Goal: Information Seeking & Learning: Find specific fact

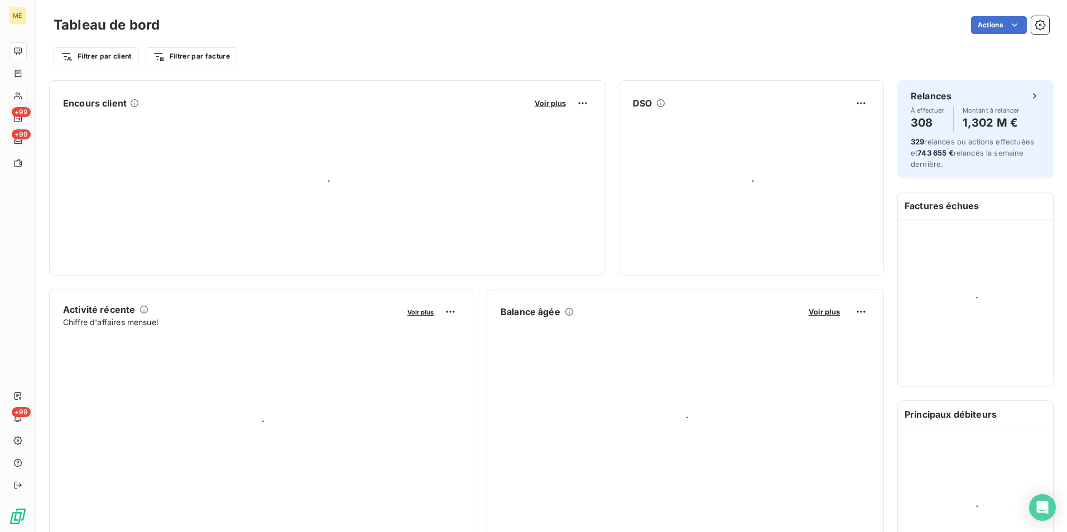
click at [20, 107] on span "+99" at bounding box center [21, 112] width 19 height 10
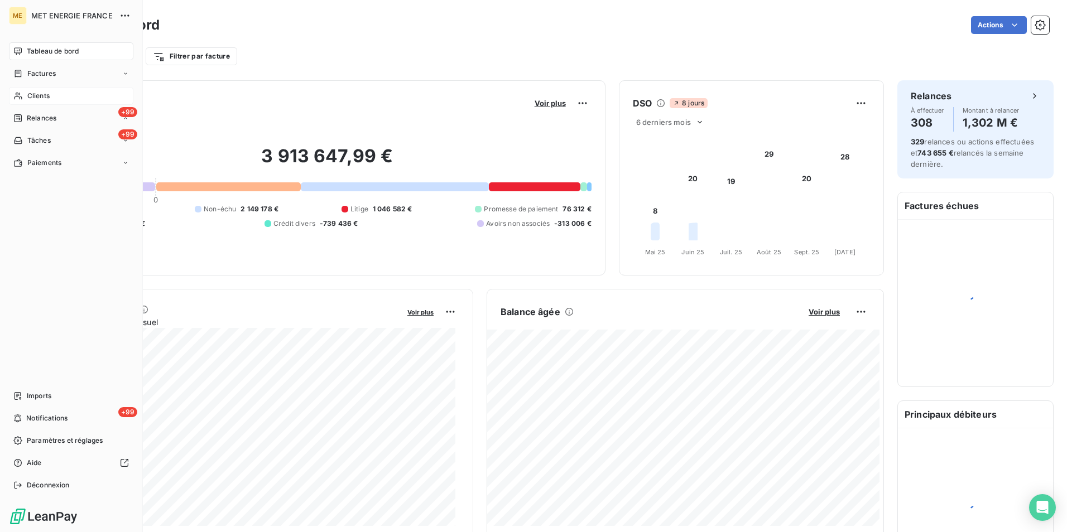
click at [30, 94] on span "Clients" at bounding box center [38, 96] width 22 height 10
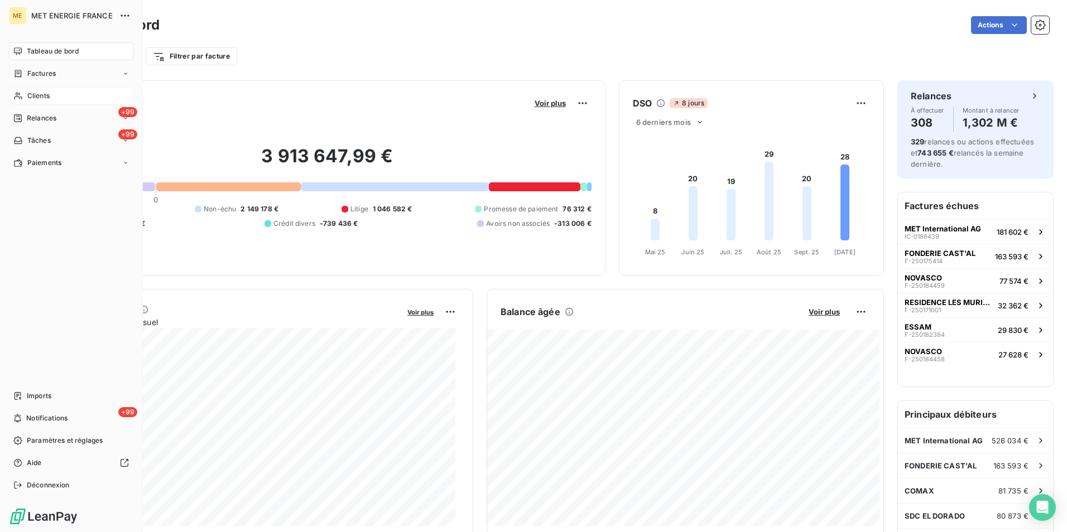
click at [20, 92] on icon at bounding box center [17, 95] width 9 height 9
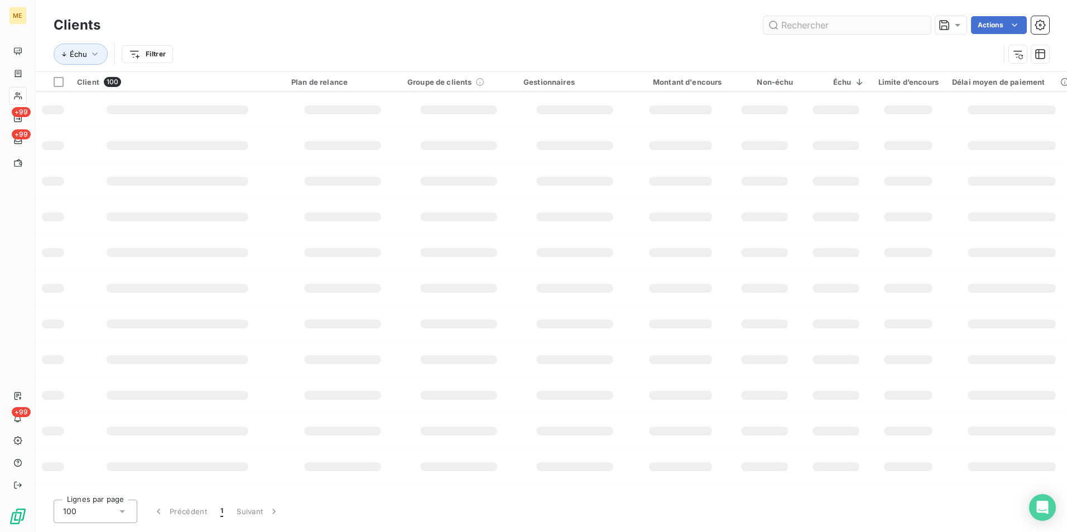
click at [789, 22] on input "text" at bounding box center [846, 25] width 167 height 18
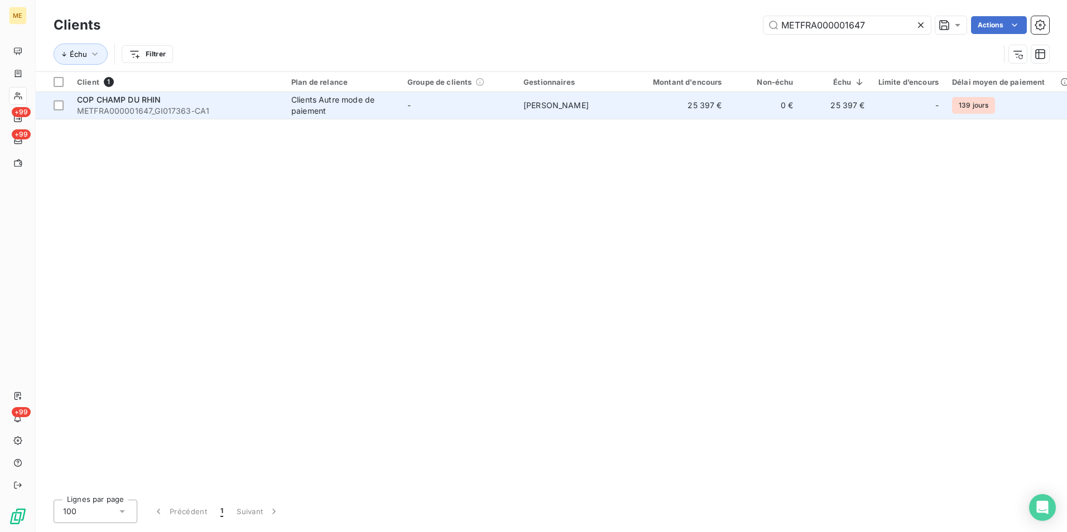
type input "METFRA000001647"
click at [234, 113] on span "METFRA000001647_GI017363-CA1" at bounding box center [177, 110] width 201 height 11
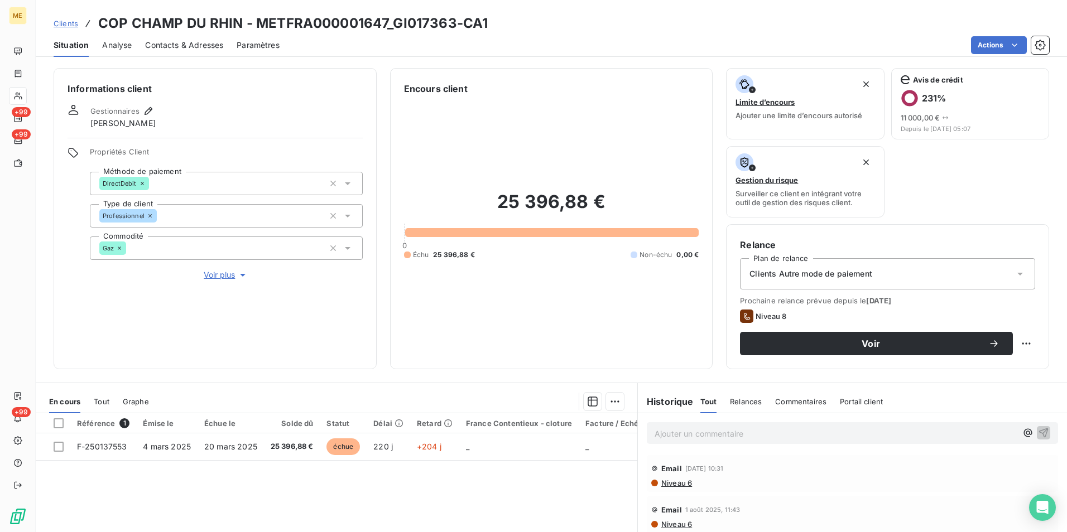
click at [226, 276] on span "Voir plus" at bounding box center [226, 274] width 45 height 11
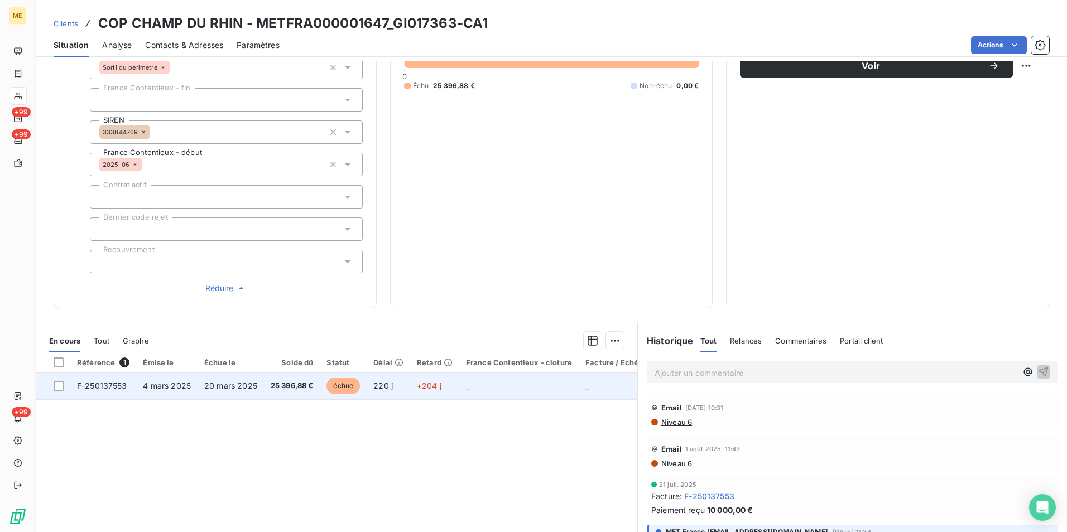
scroll to position [279, 0]
click at [264, 385] on td "25 396,88 €" at bounding box center [292, 385] width 56 height 27
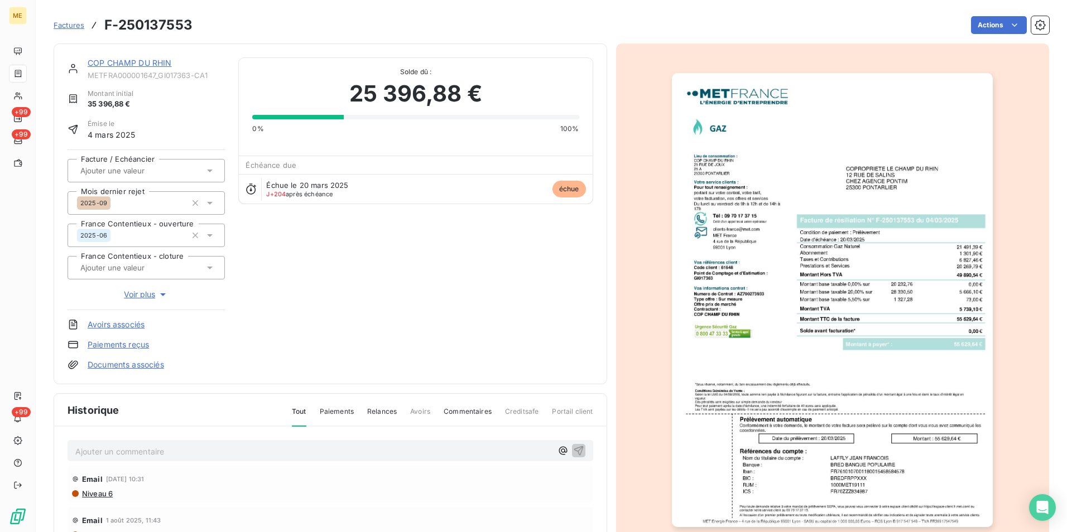
click at [838, 243] on img "button" at bounding box center [832, 300] width 321 height 454
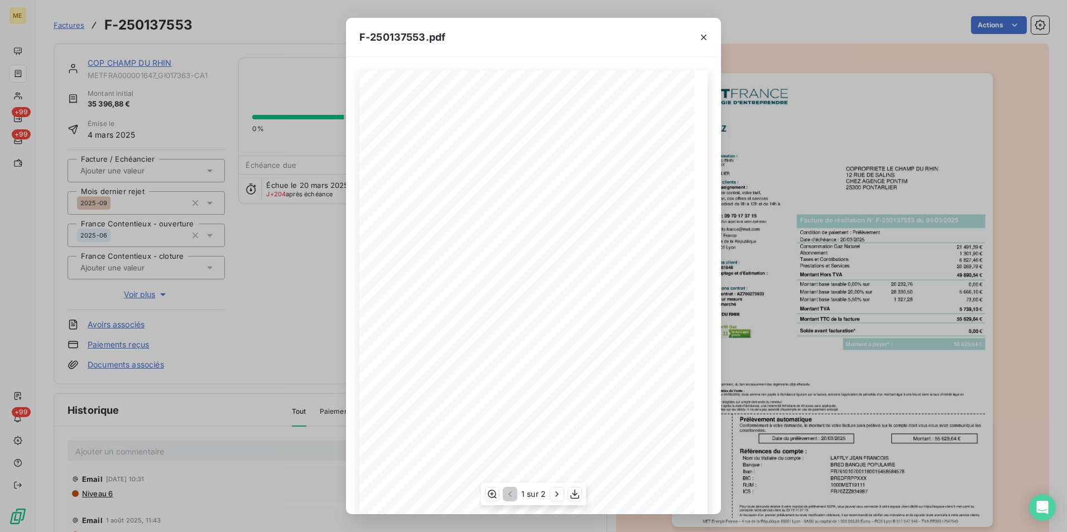
scroll to position [42, 0]
click at [556, 493] on icon "button" at bounding box center [556, 494] width 3 height 5
drag, startPoint x: 642, startPoint y: 281, endPoint x: 657, endPoint y: 281, distance: 15.6
click at [657, 281] on div "Détail de votre facture : Document à conserver 10 ans Numéro F-250137553 Vos ré…" at bounding box center [533, 307] width 335 height 474
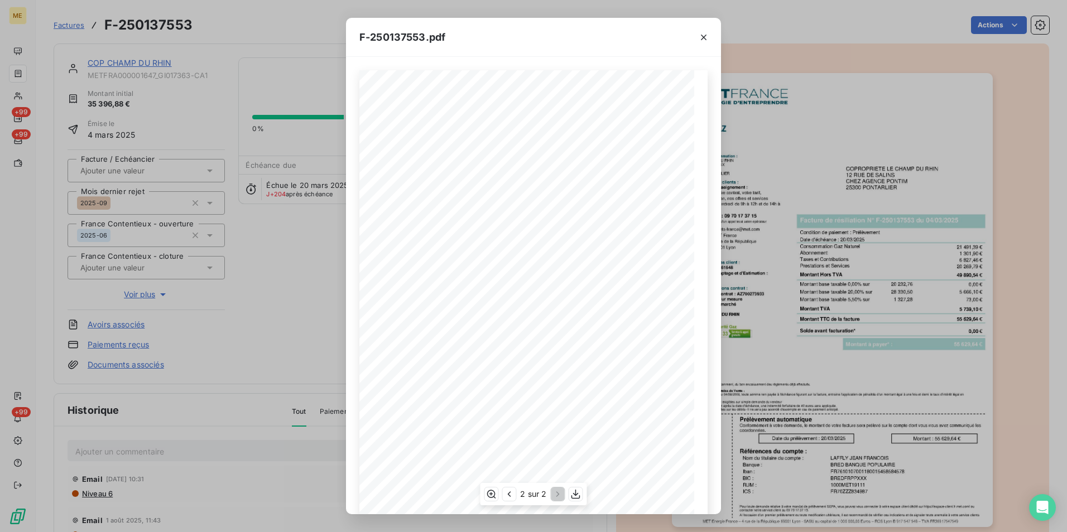
click at [649, 245] on span "2 573,51" at bounding box center [656, 244] width 15 height 4
drag, startPoint x: 637, startPoint y: 206, endPoint x: 667, endPoint y: 205, distance: 29.6
click at [667, 205] on div "Détail de votre facture : Document à conserver 10 ans Numéro F-250137553 Vos ré…" at bounding box center [533, 307] width 335 height 474
drag, startPoint x: 667, startPoint y: 205, endPoint x: 670, endPoint y: 243, distance: 38.1
click at [674, 243] on span "20,00%" at bounding box center [680, 244] width 13 height 4
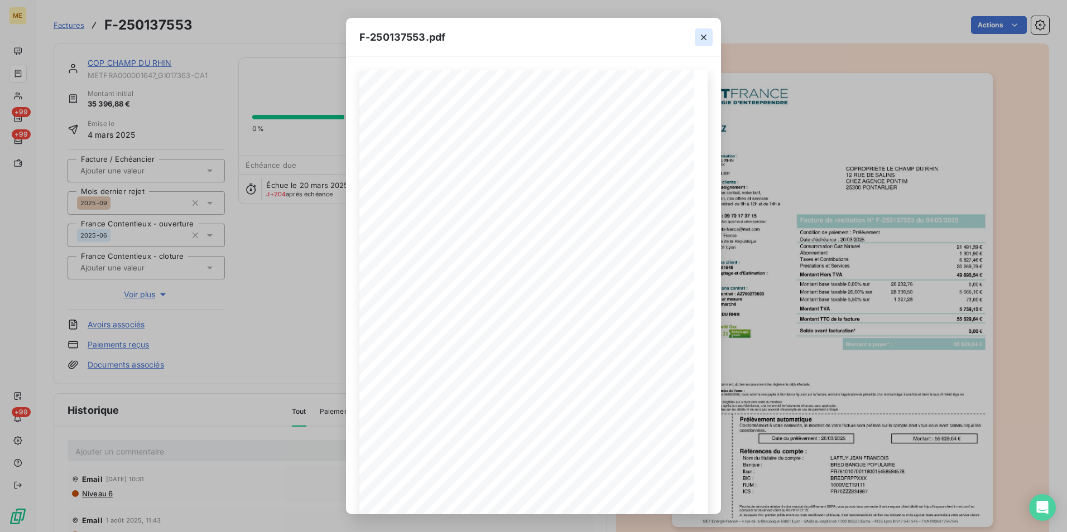
click at [708, 33] on icon "button" at bounding box center [703, 37] width 11 height 11
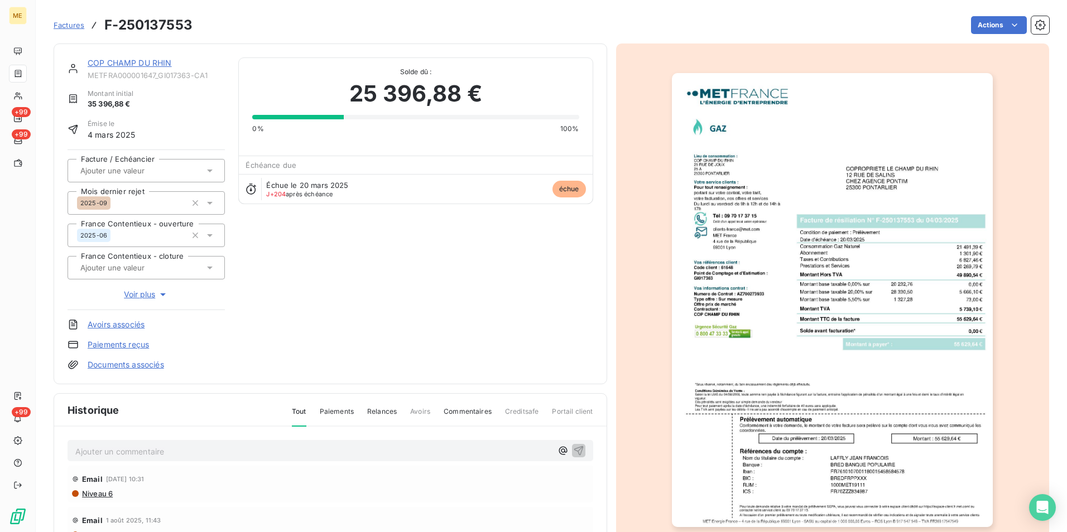
click at [758, 317] on img "button" at bounding box center [832, 300] width 321 height 454
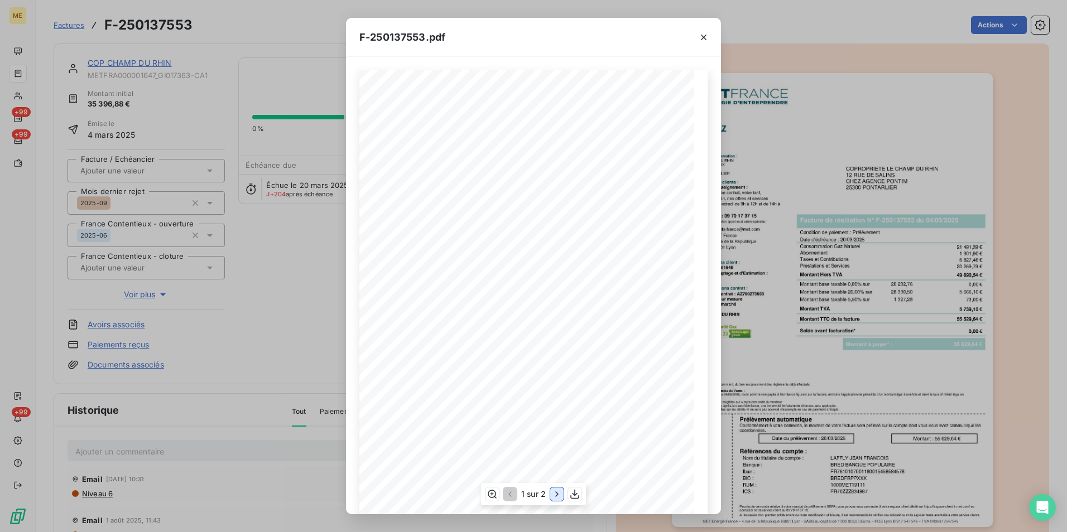
click at [554, 490] on icon "button" at bounding box center [556, 494] width 11 height 11
click at [708, 37] on icon "button" at bounding box center [703, 37] width 11 height 11
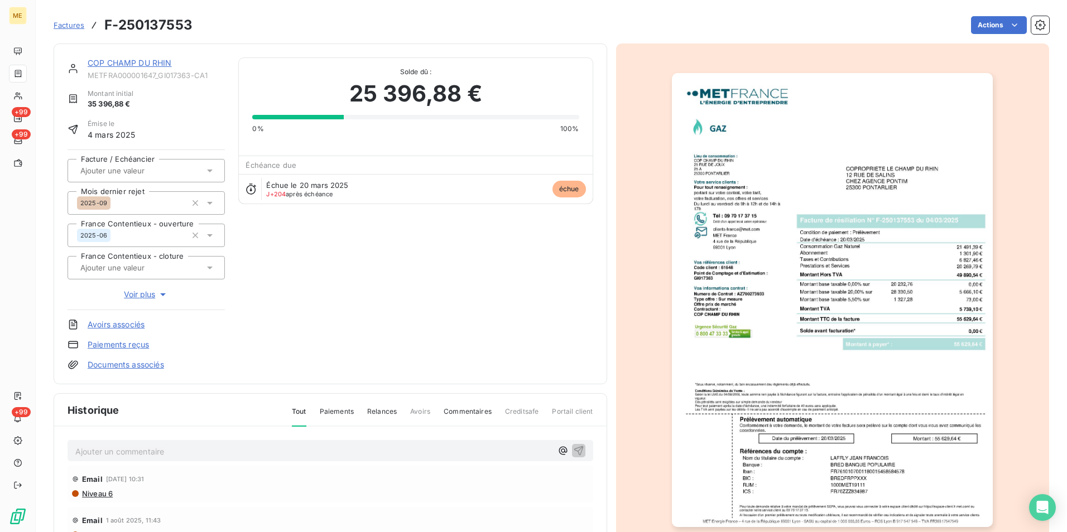
click at [826, 206] on img "button" at bounding box center [832, 300] width 321 height 454
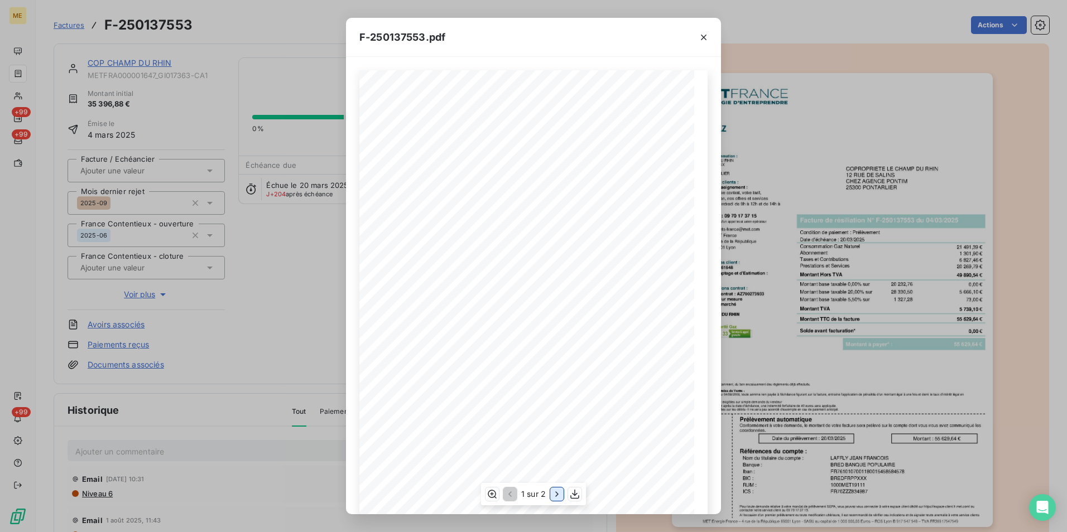
click at [558, 491] on icon "button" at bounding box center [556, 494] width 11 height 11
drag, startPoint x: 700, startPoint y: 42, endPoint x: 200, endPoint y: 10, distance: 500.9
click at [700, 42] on icon "button" at bounding box center [703, 37] width 11 height 11
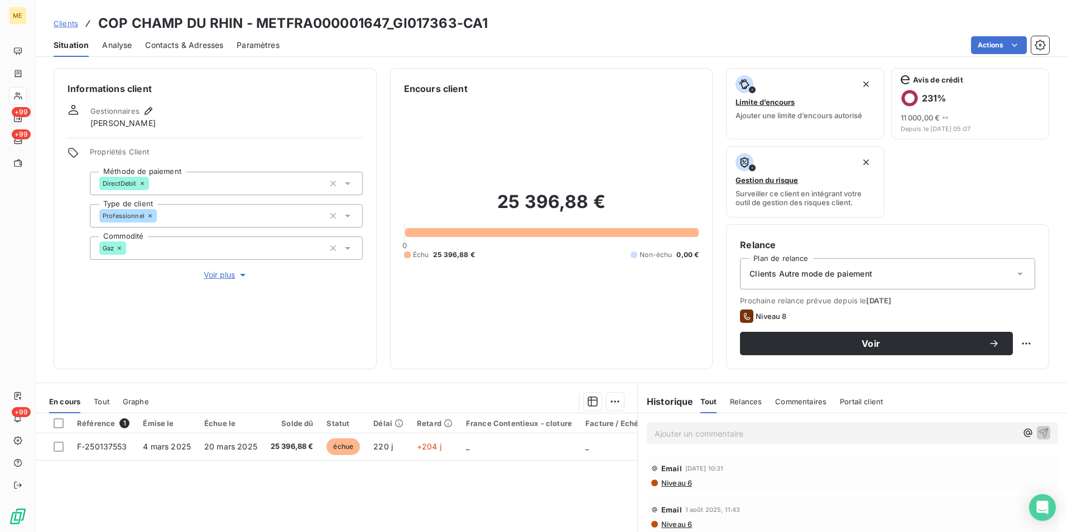
click at [189, 51] on div "Contacts & Adresses" at bounding box center [184, 44] width 78 height 23
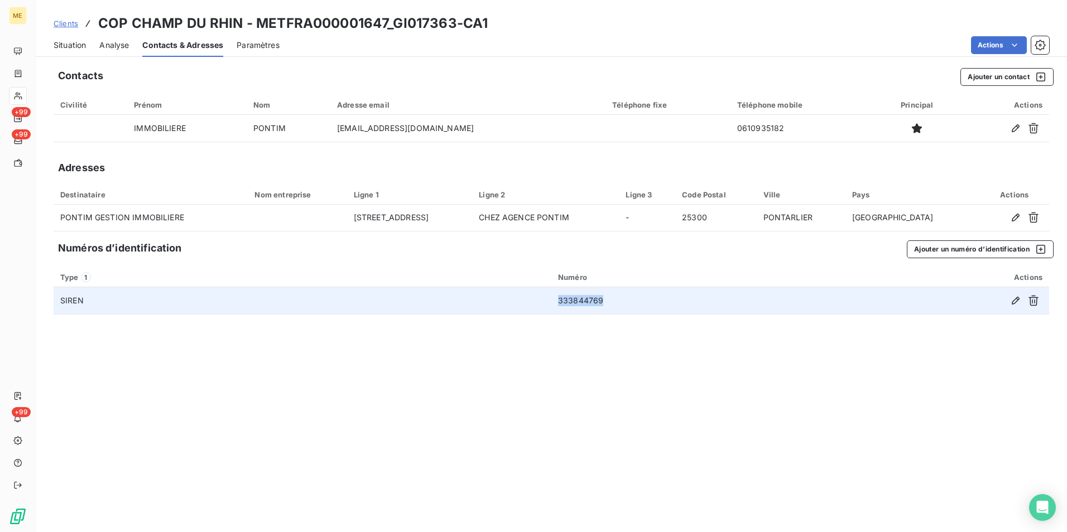
drag, startPoint x: 625, startPoint y: 307, endPoint x: 539, endPoint y: 300, distance: 86.7
click at [539, 300] on tr "SIREN 333844769" at bounding box center [551, 300] width 995 height 27
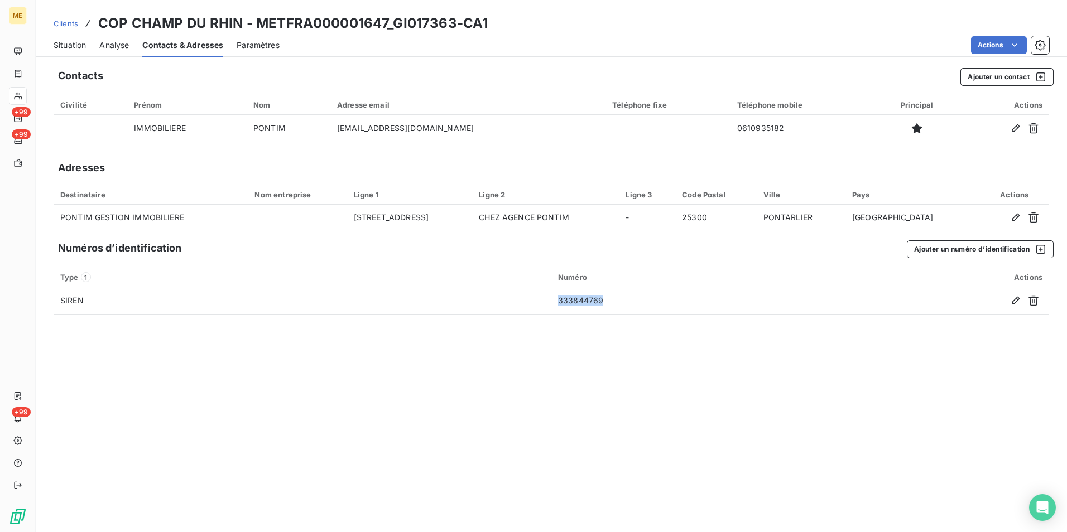
copy tr "333844769"
click at [69, 23] on span "Clients" at bounding box center [66, 23] width 25 height 9
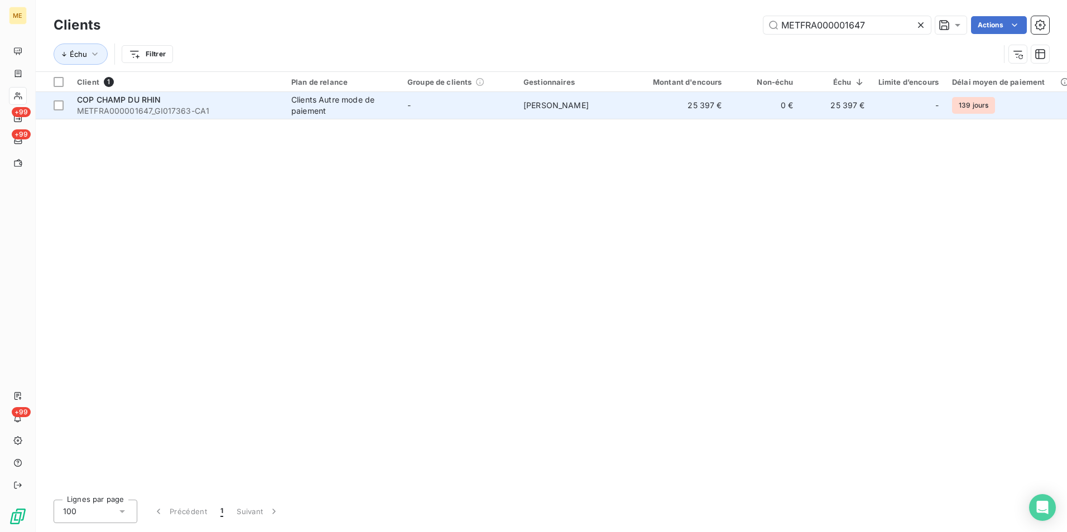
click at [392, 110] on div "Clients Autre mode de paiement" at bounding box center [342, 105] width 103 height 22
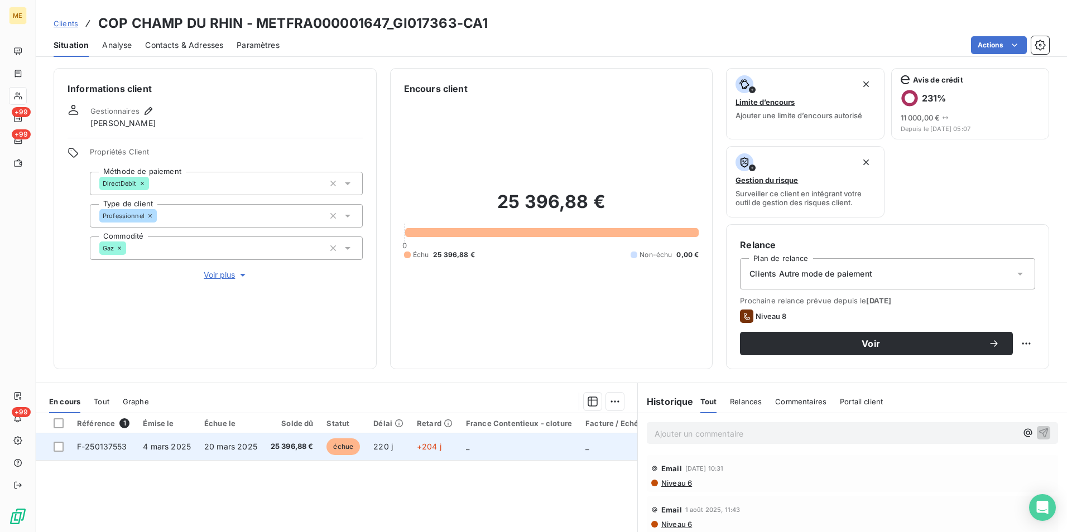
scroll to position [56, 0]
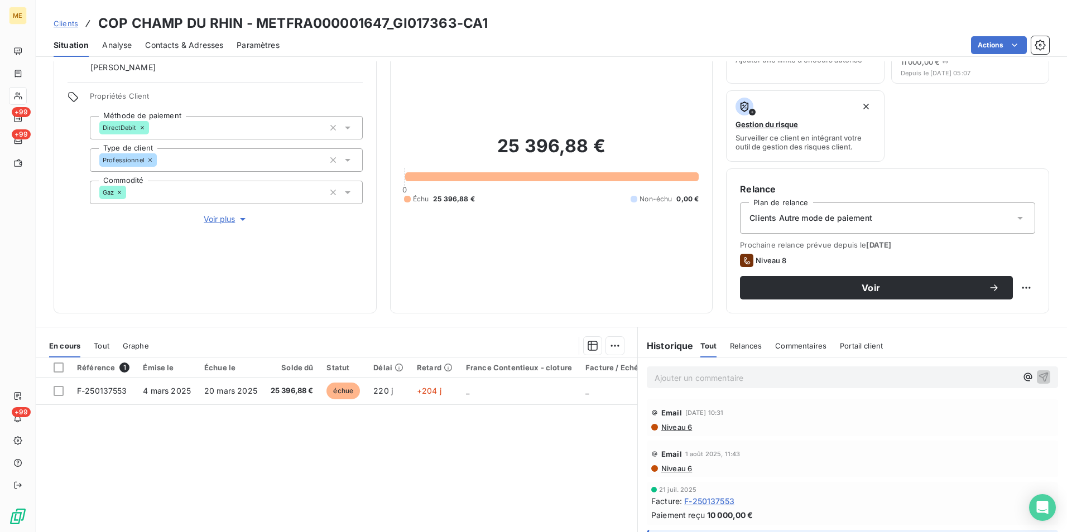
click at [68, 21] on span "Clients" at bounding box center [66, 23] width 25 height 9
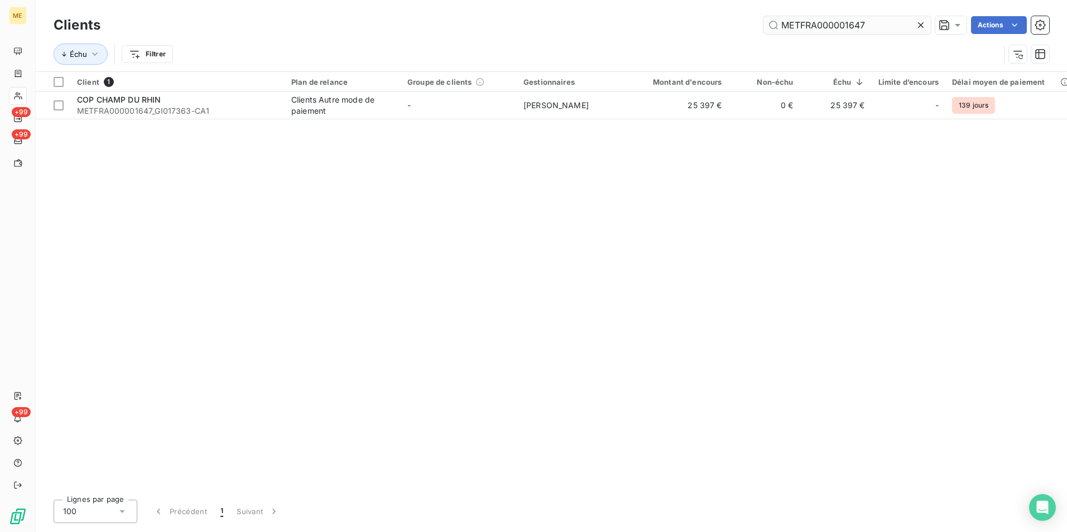
click at [792, 20] on input "METFRA000001647" at bounding box center [846, 25] width 167 height 18
click at [877, 24] on input "METFRA000001647" at bounding box center [846, 25] width 167 height 18
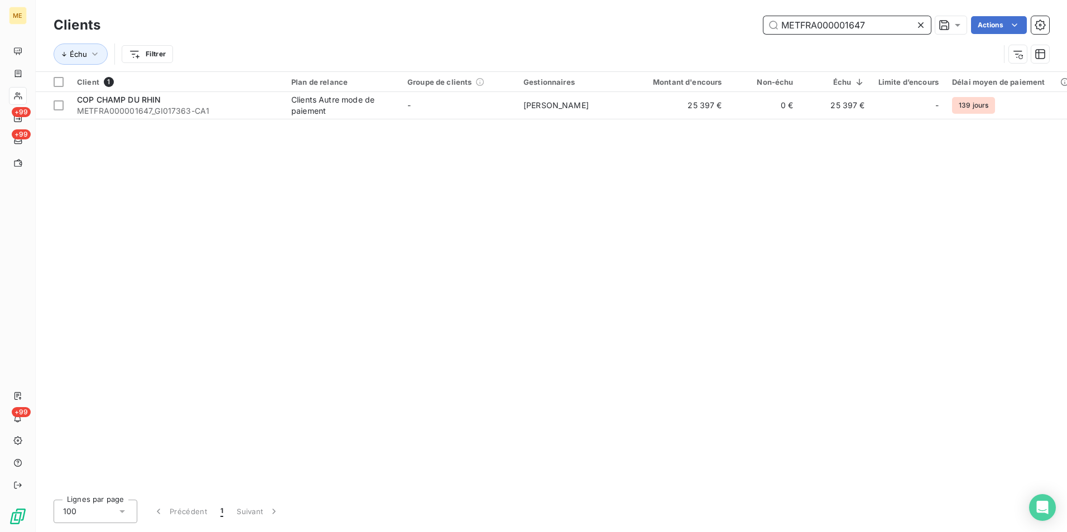
paste input "12891"
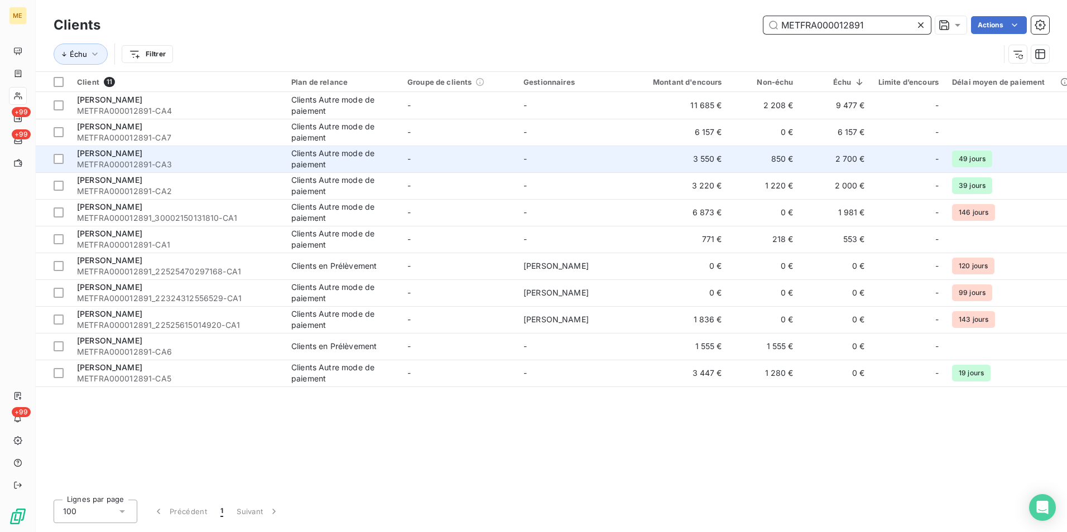
type input "METFRA000012891"
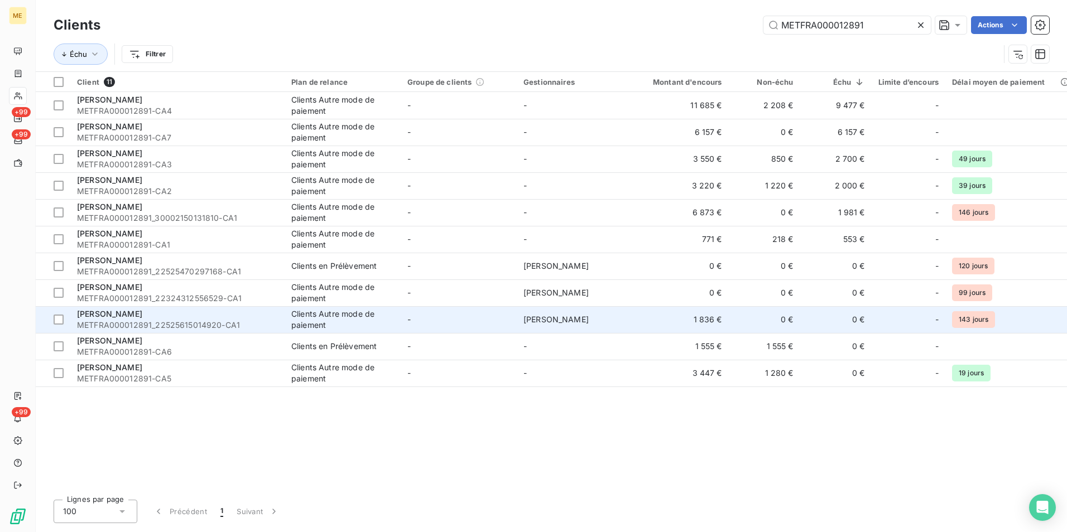
click at [480, 320] on td "-" at bounding box center [459, 319] width 116 height 27
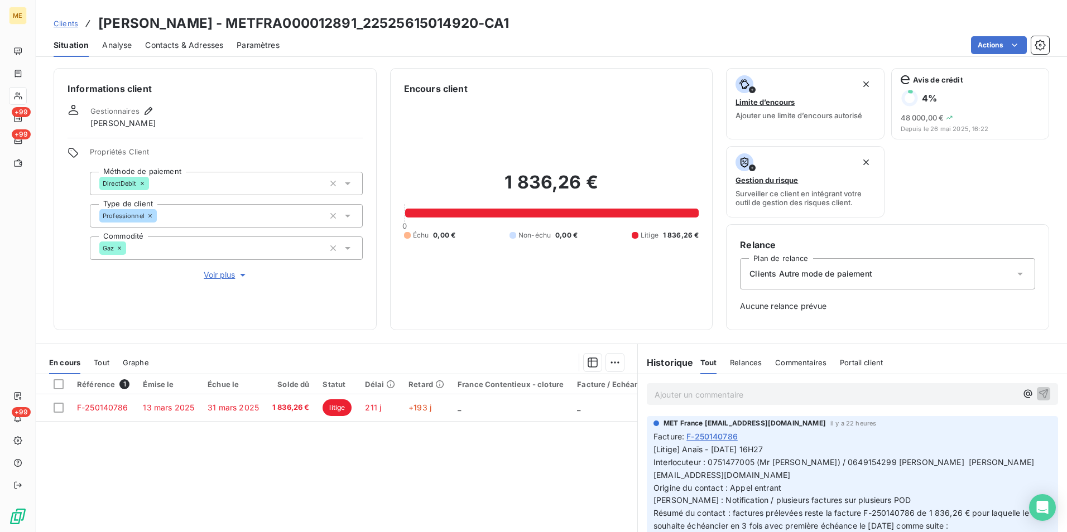
drag, startPoint x: 73, startPoint y: 25, endPoint x: 211, endPoint y: 23, distance: 137.8
click at [73, 25] on span "Clients" at bounding box center [66, 23] width 25 height 9
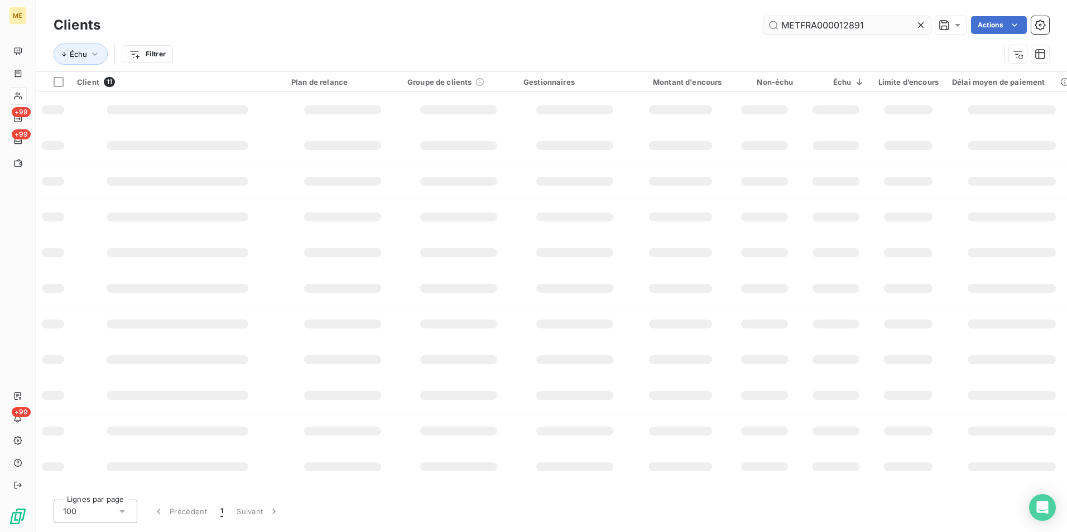
click at [850, 25] on input "METFRA000012891" at bounding box center [846, 25] width 167 height 18
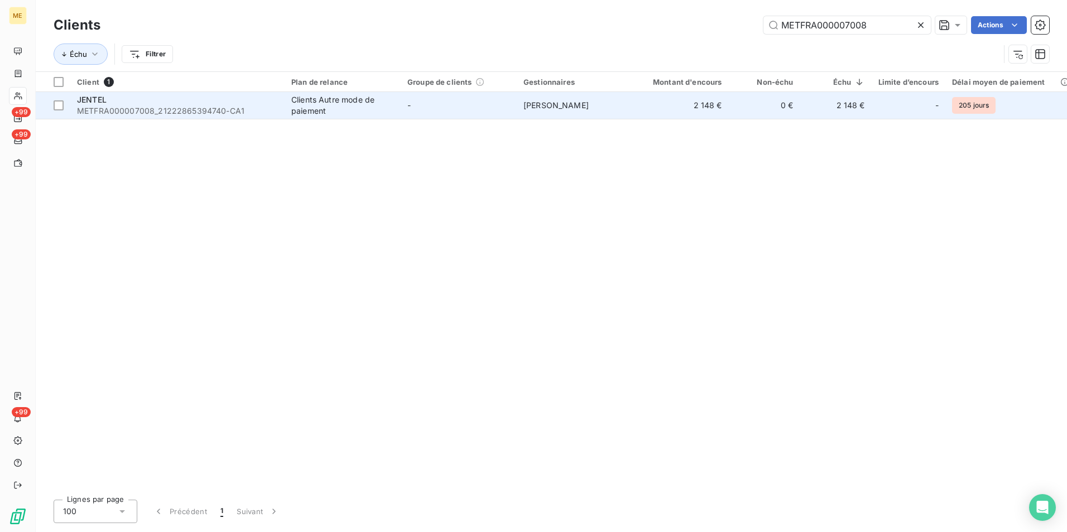
type input "METFRA000007008"
click at [218, 112] on span "METFRA000007008_21222865394740-CA1" at bounding box center [177, 110] width 201 height 11
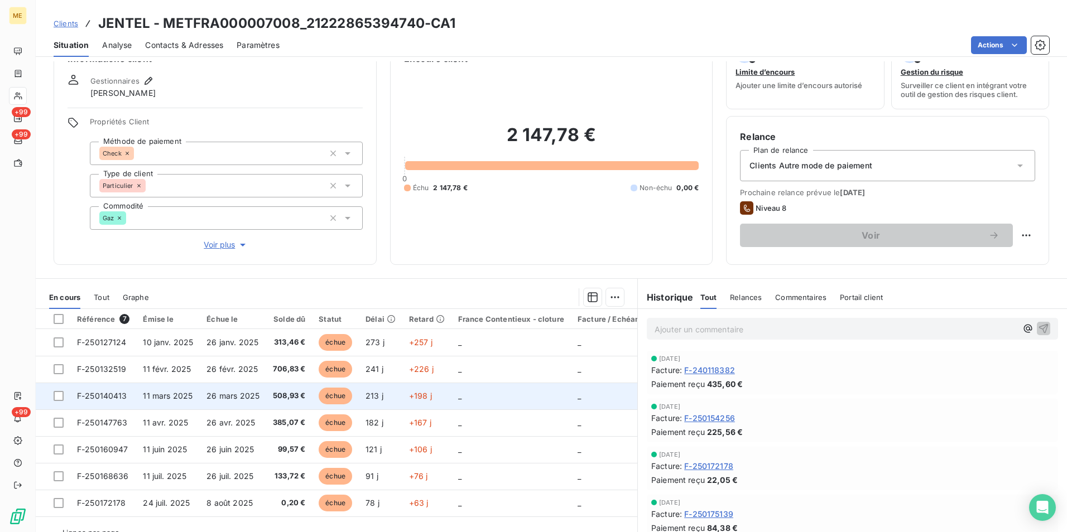
scroll to position [55, 0]
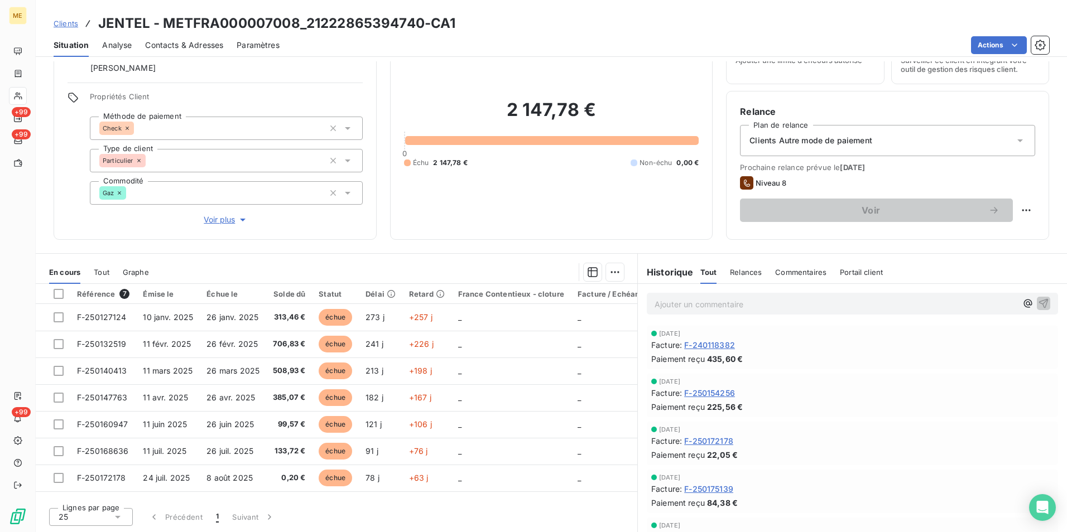
click at [64, 20] on span "Clients" at bounding box center [66, 23] width 25 height 9
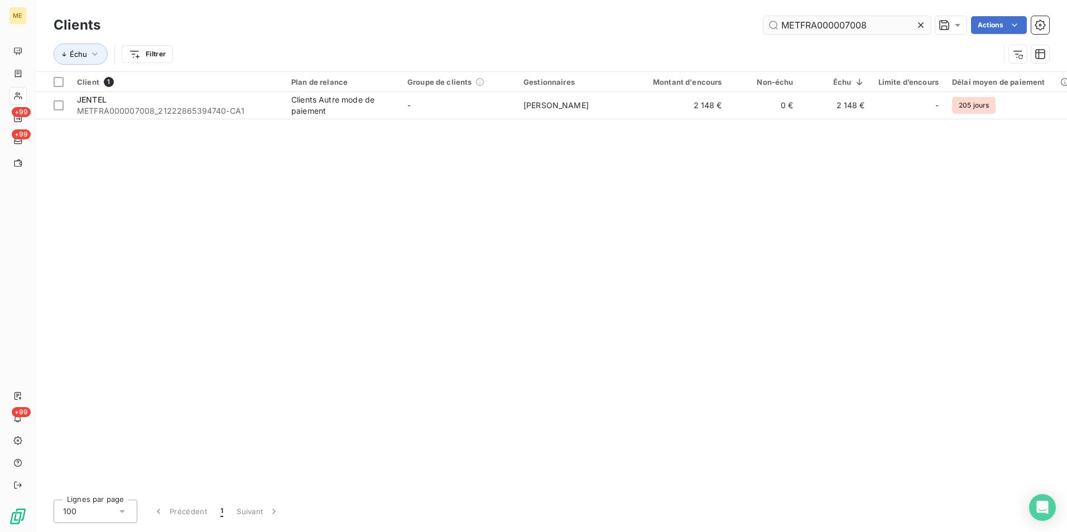
click at [805, 22] on input "METFRA000007008" at bounding box center [846, 25] width 167 height 18
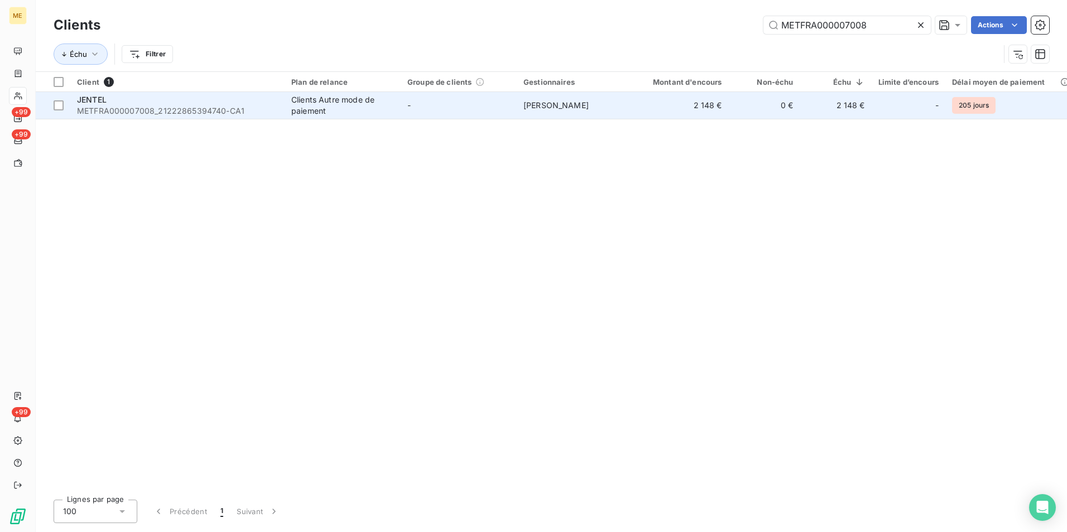
click at [206, 118] on td "JENTEL METFRA000007008_21222865394740-CA1" at bounding box center [177, 105] width 214 height 27
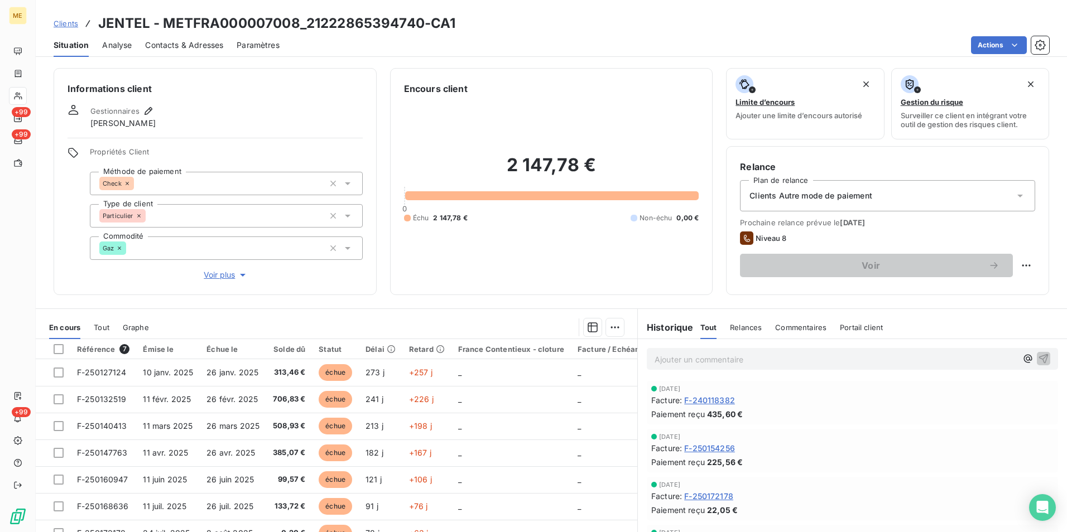
click at [558, 12] on div "Clients JENTEL - METFRA000007008_21222865394740-CA1 Situation Analyse Contacts …" at bounding box center [551, 28] width 1031 height 57
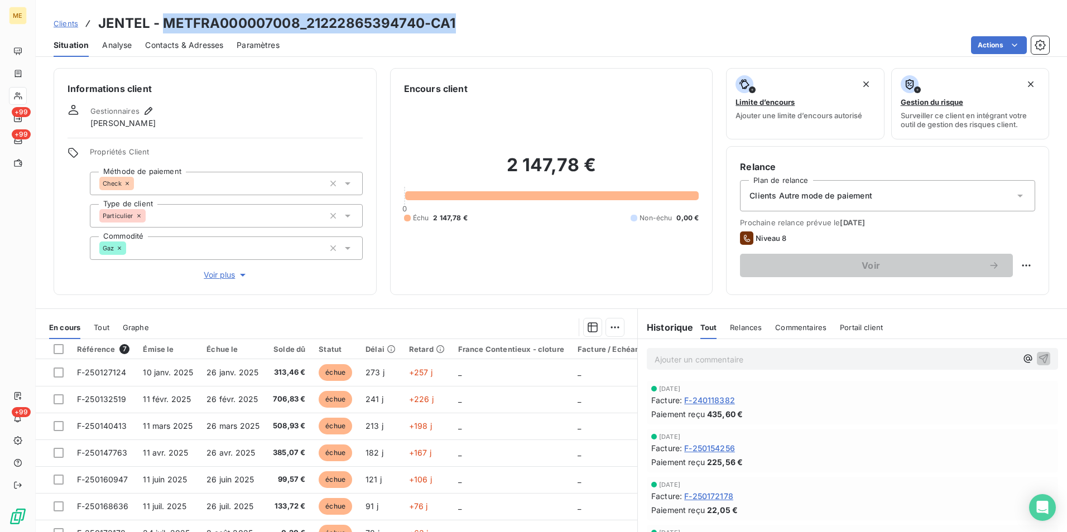
drag, startPoint x: 481, startPoint y: 14, endPoint x: 165, endPoint y: 24, distance: 317.0
click at [165, 24] on div "Clients JENTEL - METFRA000007008_21222865394740-CA1" at bounding box center [551, 23] width 1031 height 20
click at [65, 24] on span "Clients" at bounding box center [66, 23] width 25 height 9
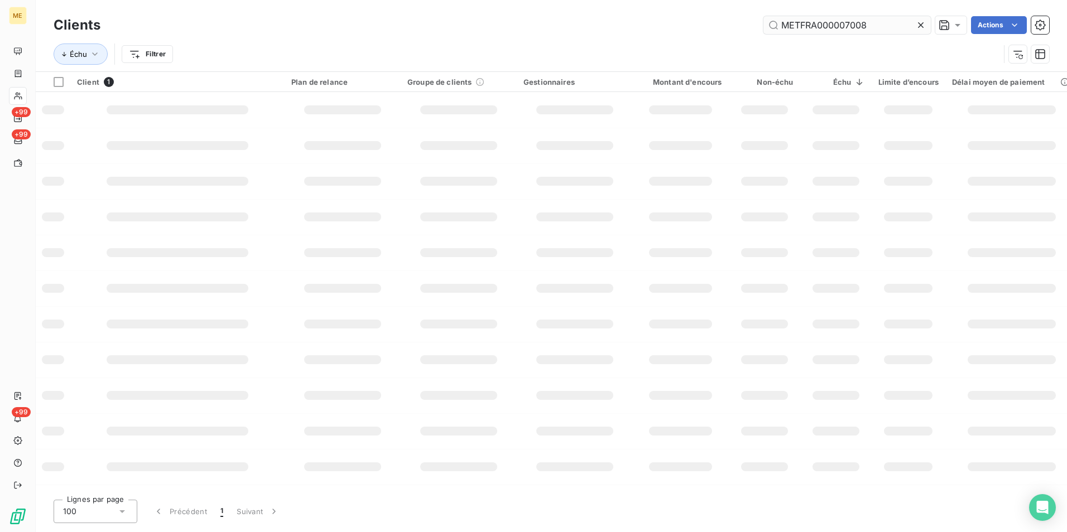
click at [798, 23] on input "METFRA000007008" at bounding box center [846, 25] width 167 height 18
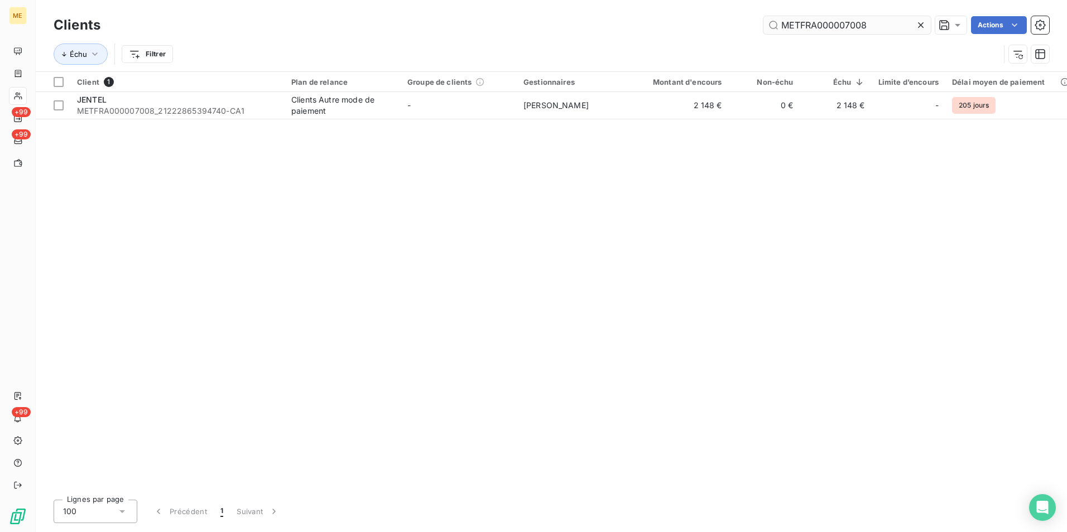
click at [798, 23] on input "METFRA000007008" at bounding box center [846, 25] width 167 height 18
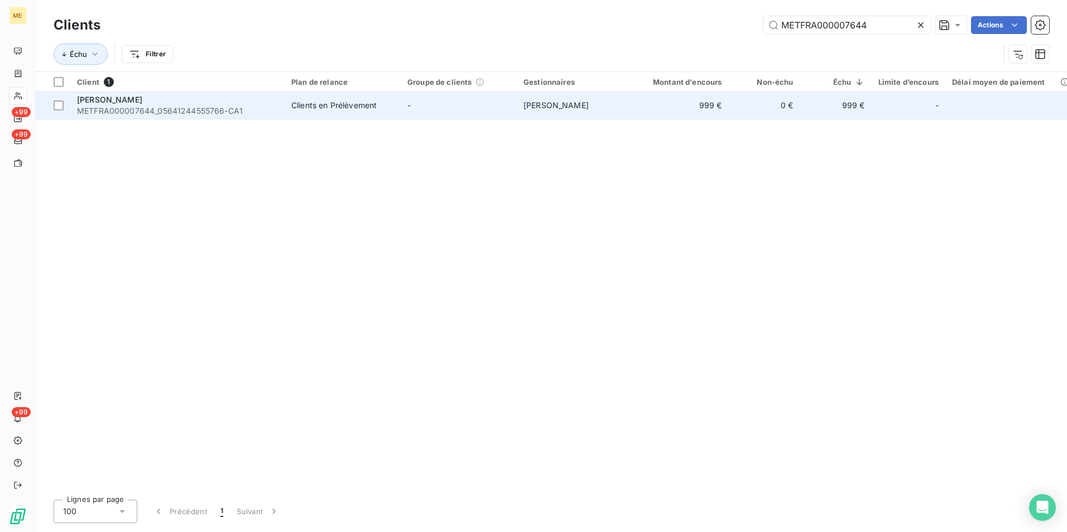
type input "METFRA000007644"
click at [259, 113] on span "METFRA000007644_05641244555766-CA1" at bounding box center [177, 110] width 201 height 11
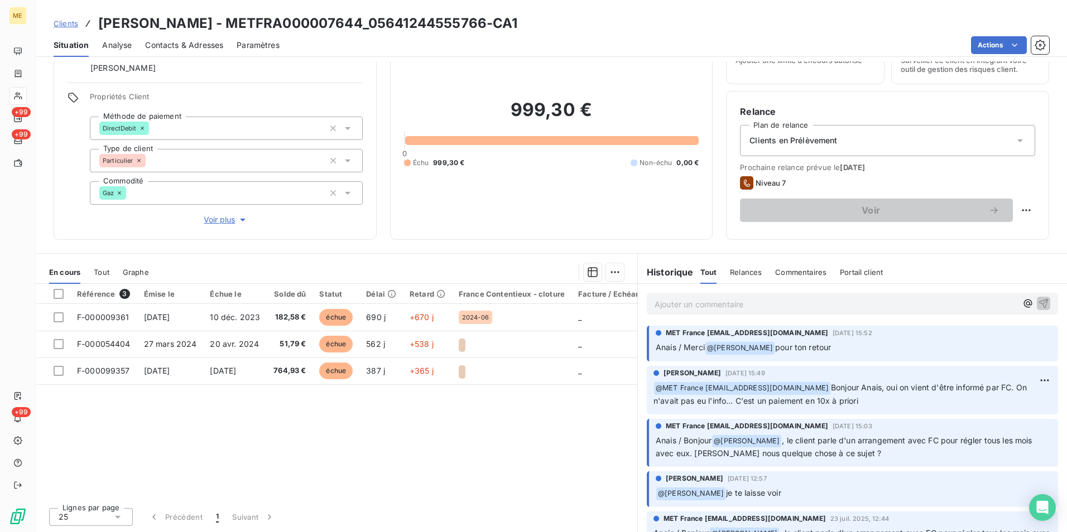
click at [68, 18] on link "Clients" at bounding box center [66, 23] width 25 height 11
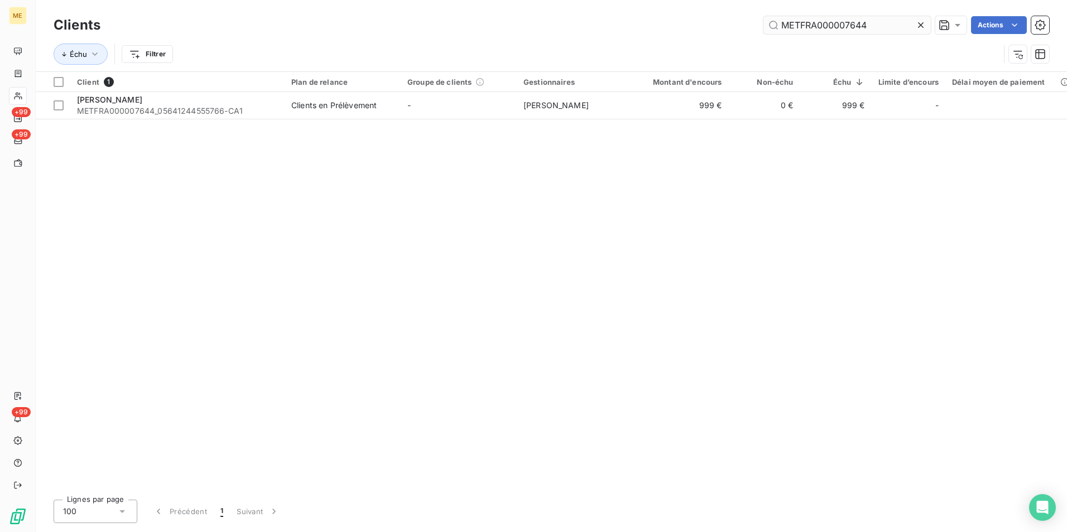
click at [801, 23] on input "METFRA000007644" at bounding box center [846, 25] width 167 height 18
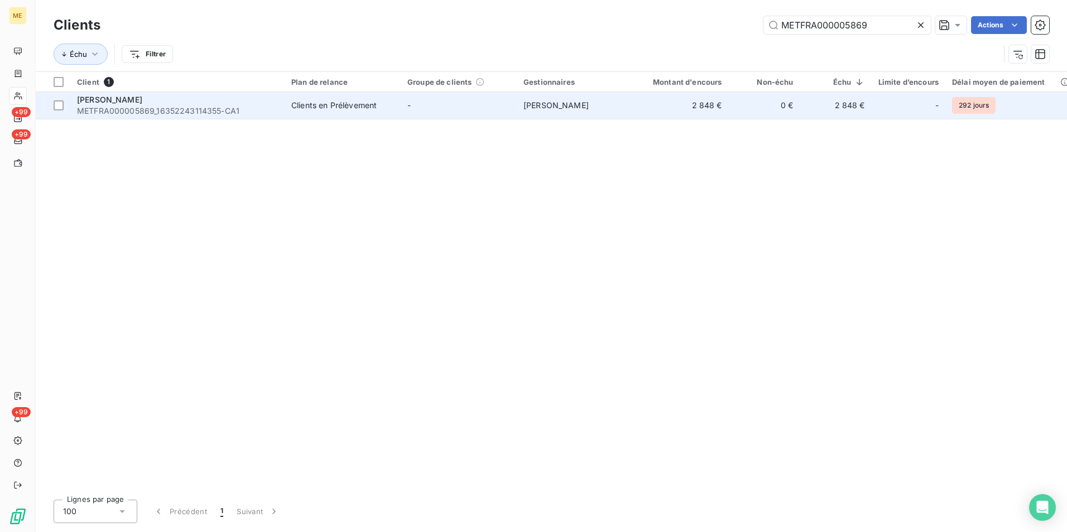
type input "METFRA000005869"
click at [224, 113] on span "METFRA000005869_16352243114355-CA1" at bounding box center [177, 110] width 201 height 11
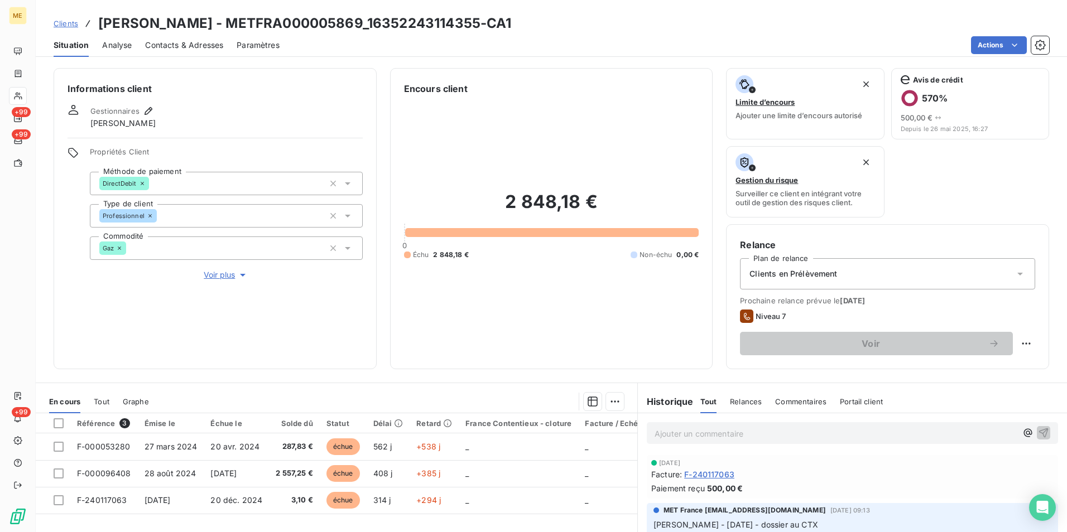
scroll to position [56, 0]
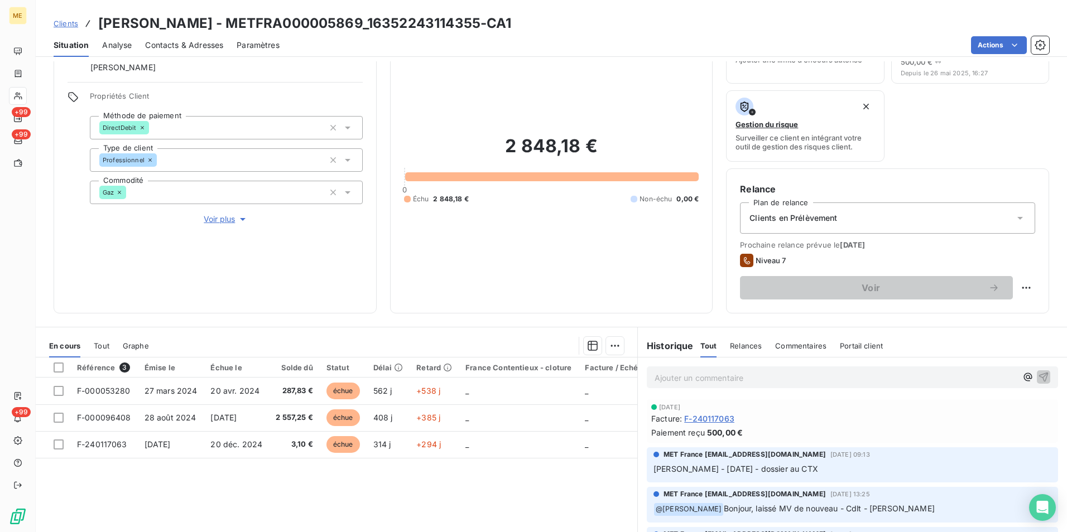
click at [75, 21] on span "Clients" at bounding box center [66, 23] width 25 height 9
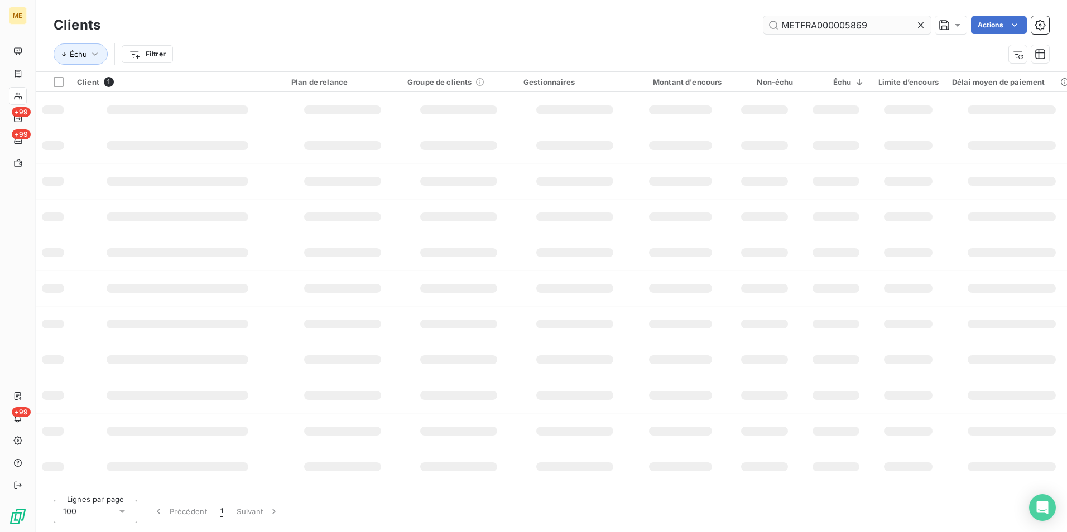
click at [801, 27] on input "METFRA000005869" at bounding box center [846, 25] width 167 height 18
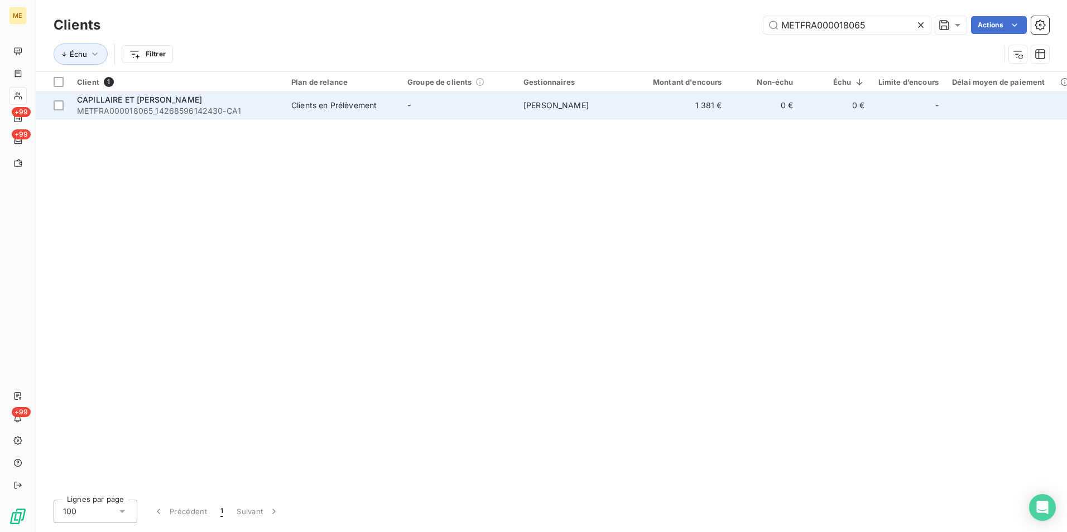
type input "METFRA000018065"
click at [142, 98] on span "CAPILLAIRE ET [PERSON_NAME]" at bounding box center [139, 99] width 125 height 9
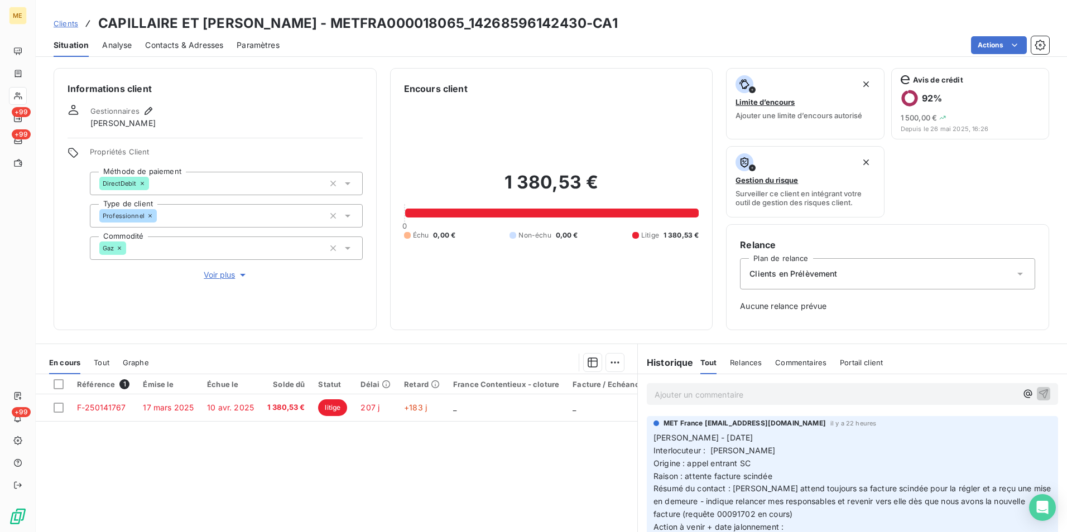
click at [197, 47] on span "Contacts & Adresses" at bounding box center [184, 45] width 78 height 11
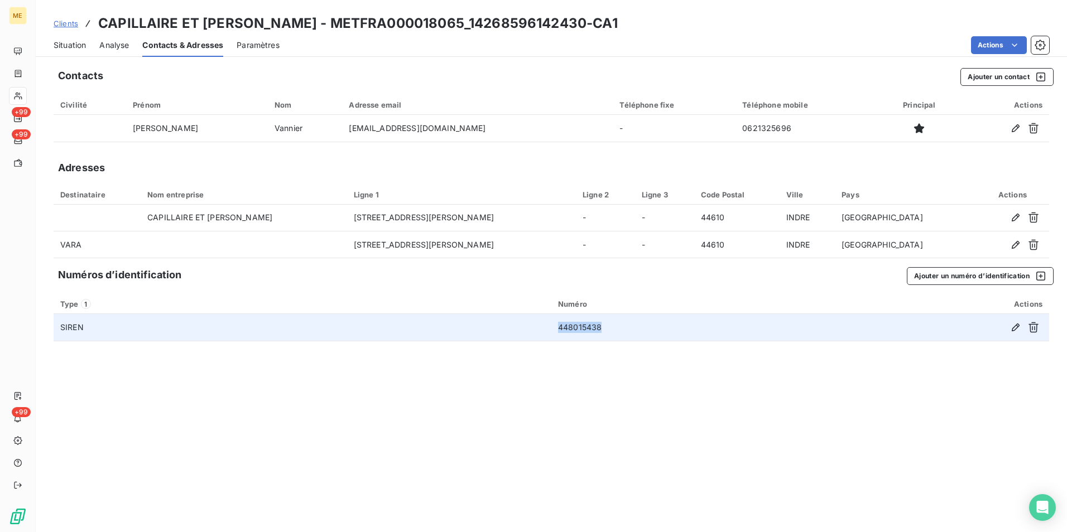
drag, startPoint x: 602, startPoint y: 327, endPoint x: 553, endPoint y: 326, distance: 49.1
click at [553, 326] on td "448015438" at bounding box center [685, 327] width 268 height 27
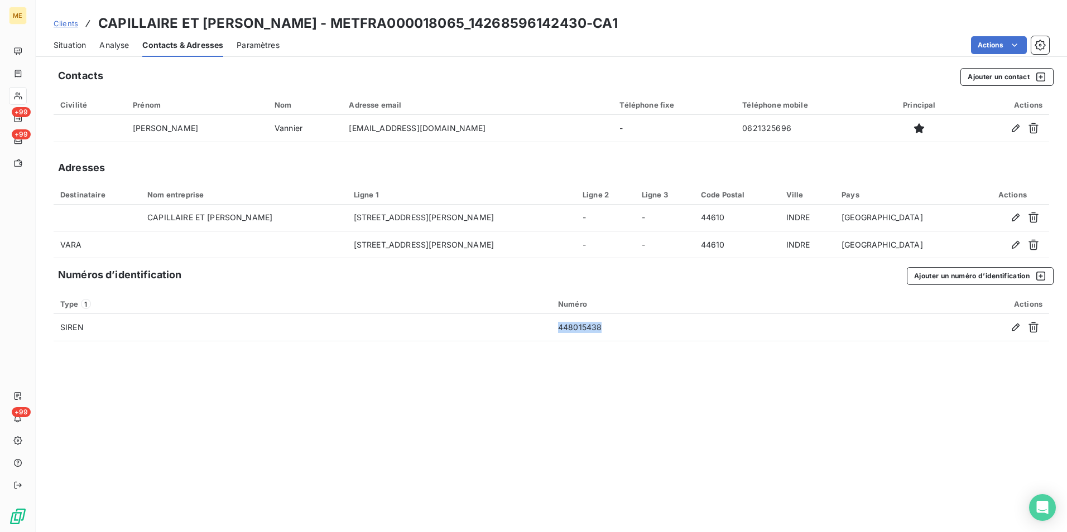
copy td "448015438"
click at [269, 383] on div "Contacts Ajouter un contact Civilité Prénom Nom Adresse email Téléphone fixe Té…" at bounding box center [551, 296] width 1031 height 471
click at [373, 21] on h3 "CAPILLAIRE ET [PERSON_NAME] - METFRA000018065_14268596142430-CA1" at bounding box center [357, 23] width 519 height 20
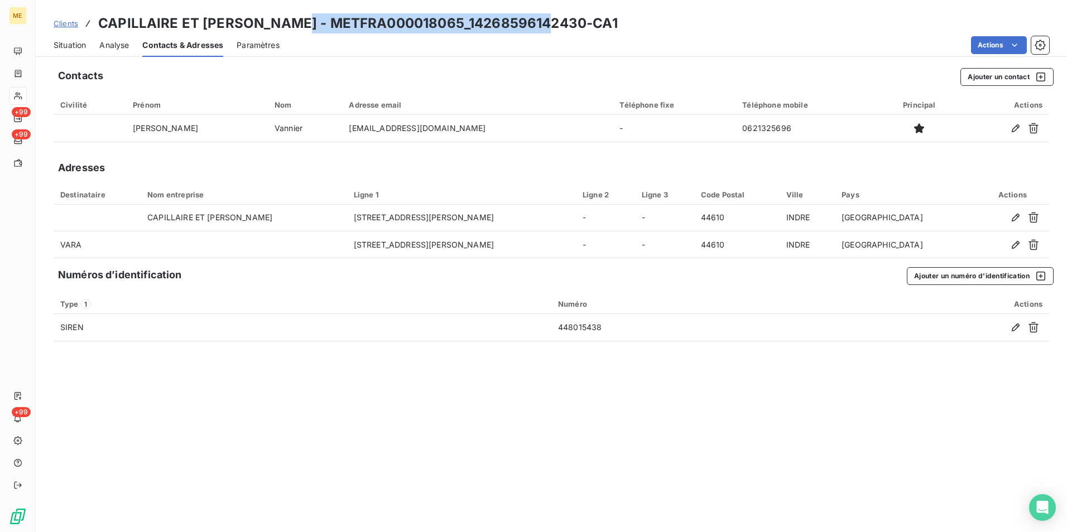
click at [373, 21] on h3 "CAPILLAIRE ET [PERSON_NAME] - METFRA000018065_14268596142430-CA1" at bounding box center [357, 23] width 519 height 20
click at [620, 20] on div "Clients CAPILLAIRE ET PELLETIER - METFRA000018065_14268596142430-CA1" at bounding box center [551, 23] width 1031 height 20
click at [127, 20] on h3 "CAPILLAIRE ET [PERSON_NAME] - METFRA000018065_14268596142430-CA1" at bounding box center [357, 23] width 519 height 20
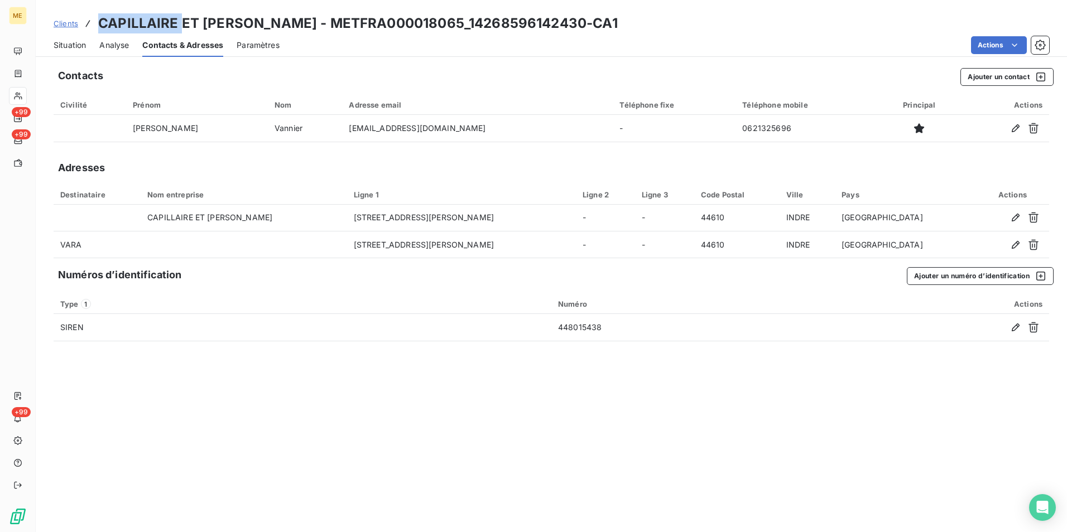
click at [127, 20] on h3 "CAPILLAIRE ET [PERSON_NAME] - METFRA000018065_14268596142430-CA1" at bounding box center [357, 23] width 519 height 20
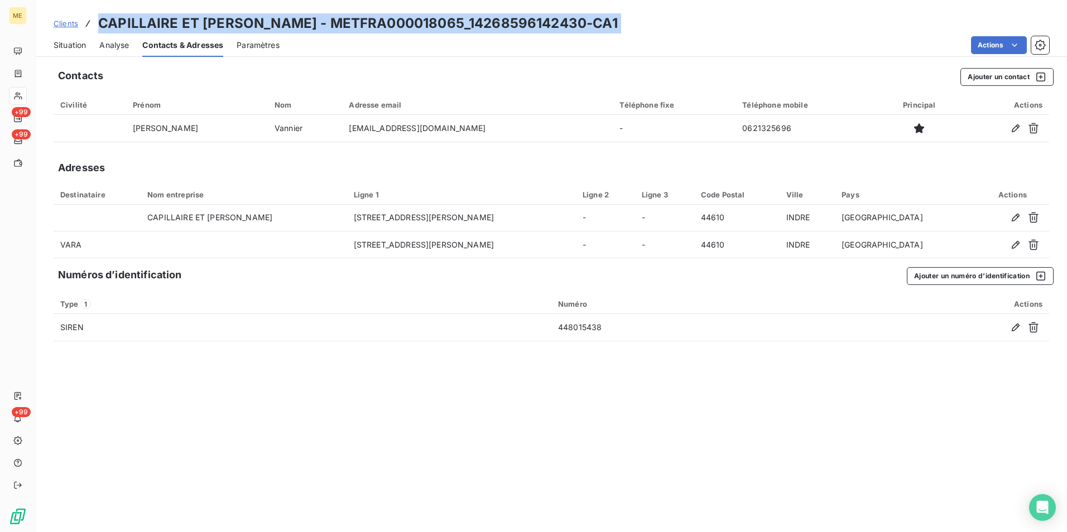
click at [127, 20] on h3 "CAPILLAIRE ET [PERSON_NAME] - METFRA000018065_14268596142430-CA1" at bounding box center [357, 23] width 519 height 20
click at [697, 12] on div "Clients CAPILLAIRE ET [PERSON_NAME] - METFRA000018065_14268596142430-CA1 Situat…" at bounding box center [551, 28] width 1031 height 57
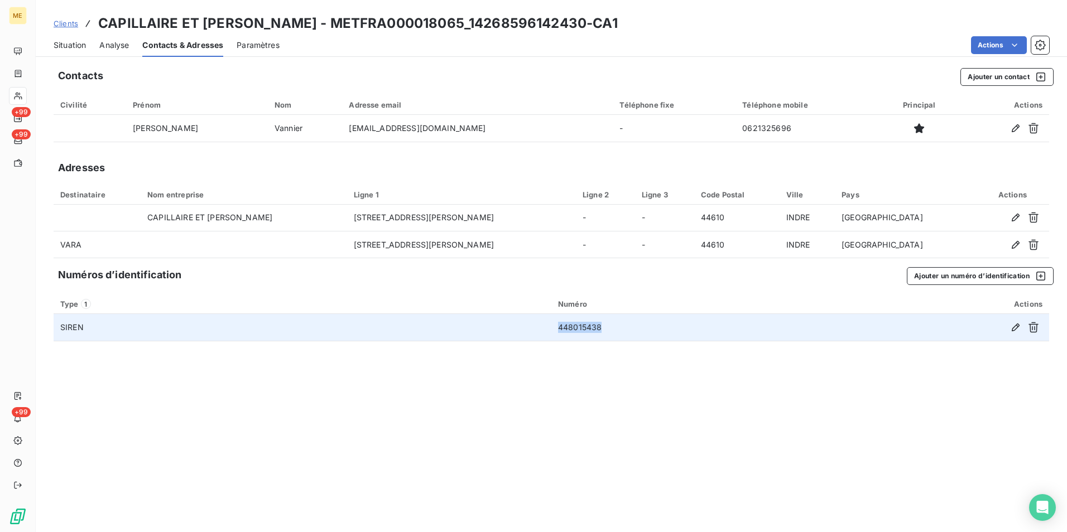
drag, startPoint x: 609, startPoint y: 326, endPoint x: 552, endPoint y: 325, distance: 56.9
click at [552, 325] on td "448015438" at bounding box center [685, 327] width 268 height 27
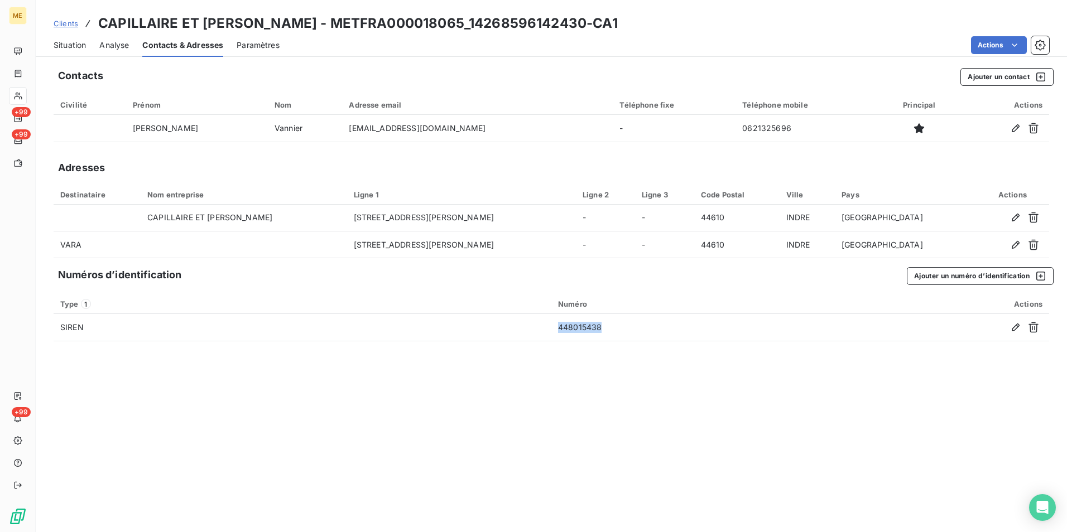
copy td "448015438"
